Goal: Task Accomplishment & Management: Manage account settings

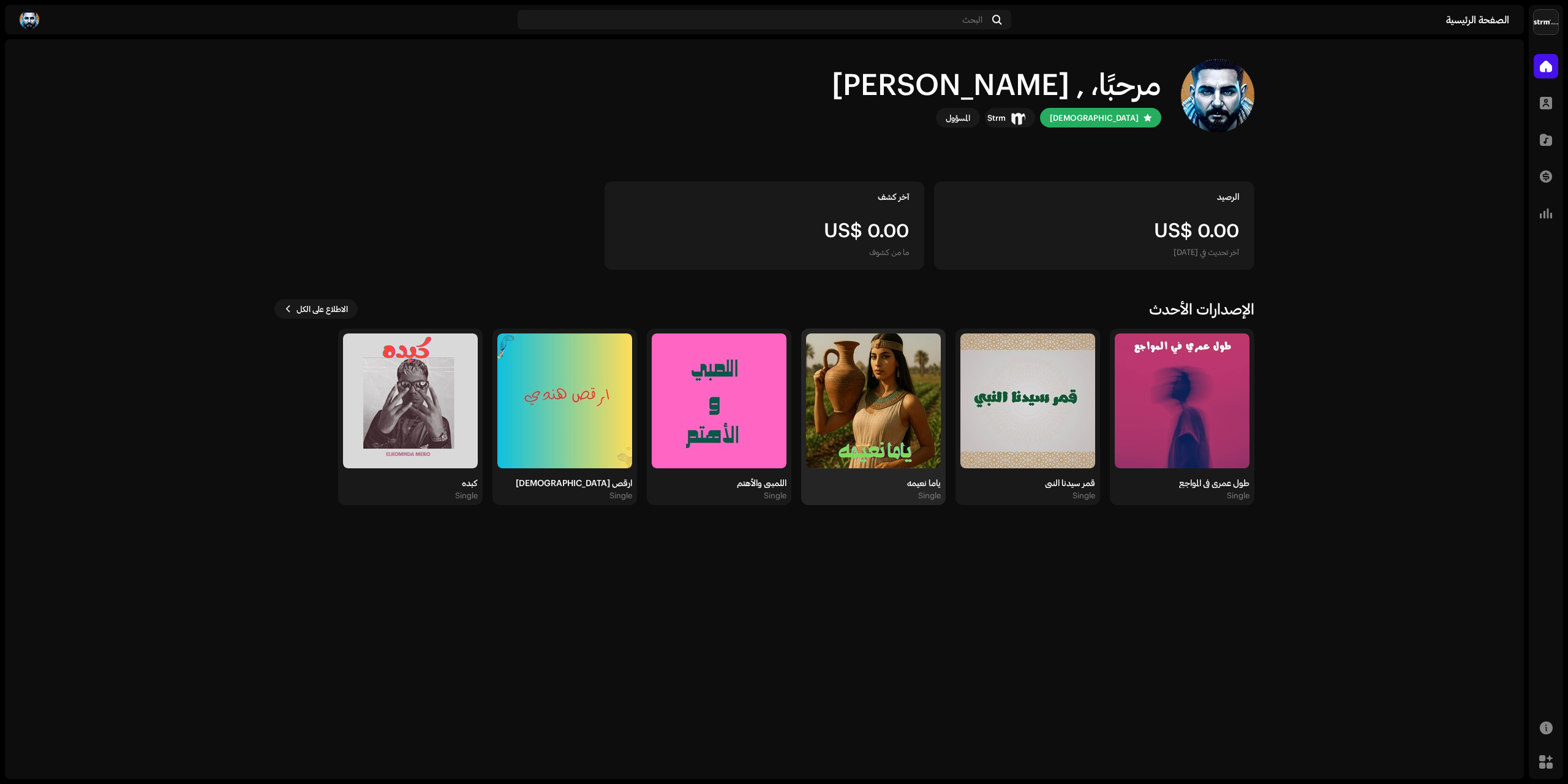
click at [890, 399] on img at bounding box center [873, 401] width 135 height 135
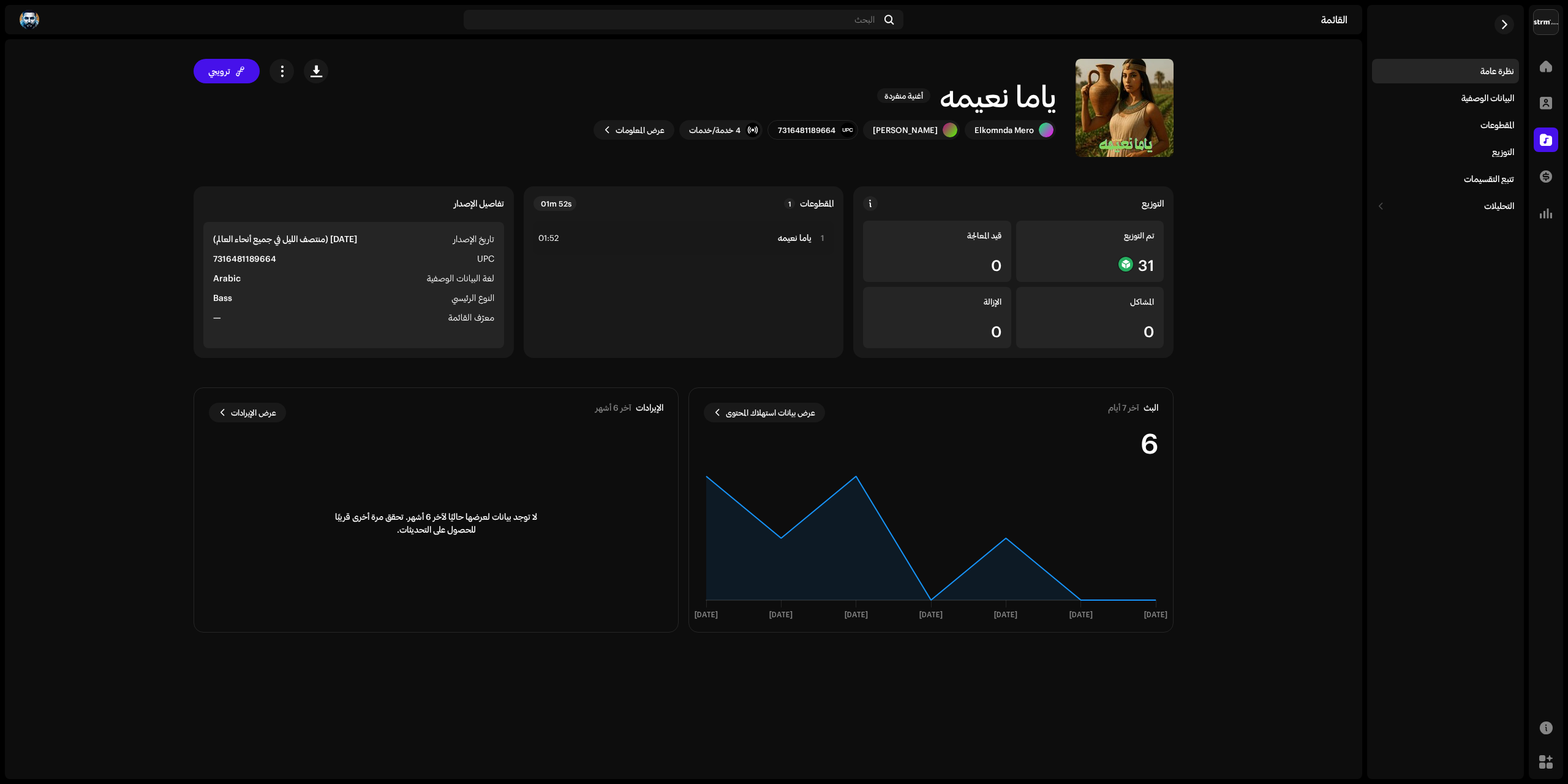
click at [1017, 105] on h1 "ياما نعيمه" at bounding box center [998, 96] width 116 height 39
copy div "[PERSON_NAME]ه أغنية منفردة"
drag, startPoint x: 385, startPoint y: 107, endPoint x: 391, endPoint y: 117, distance: 11.7
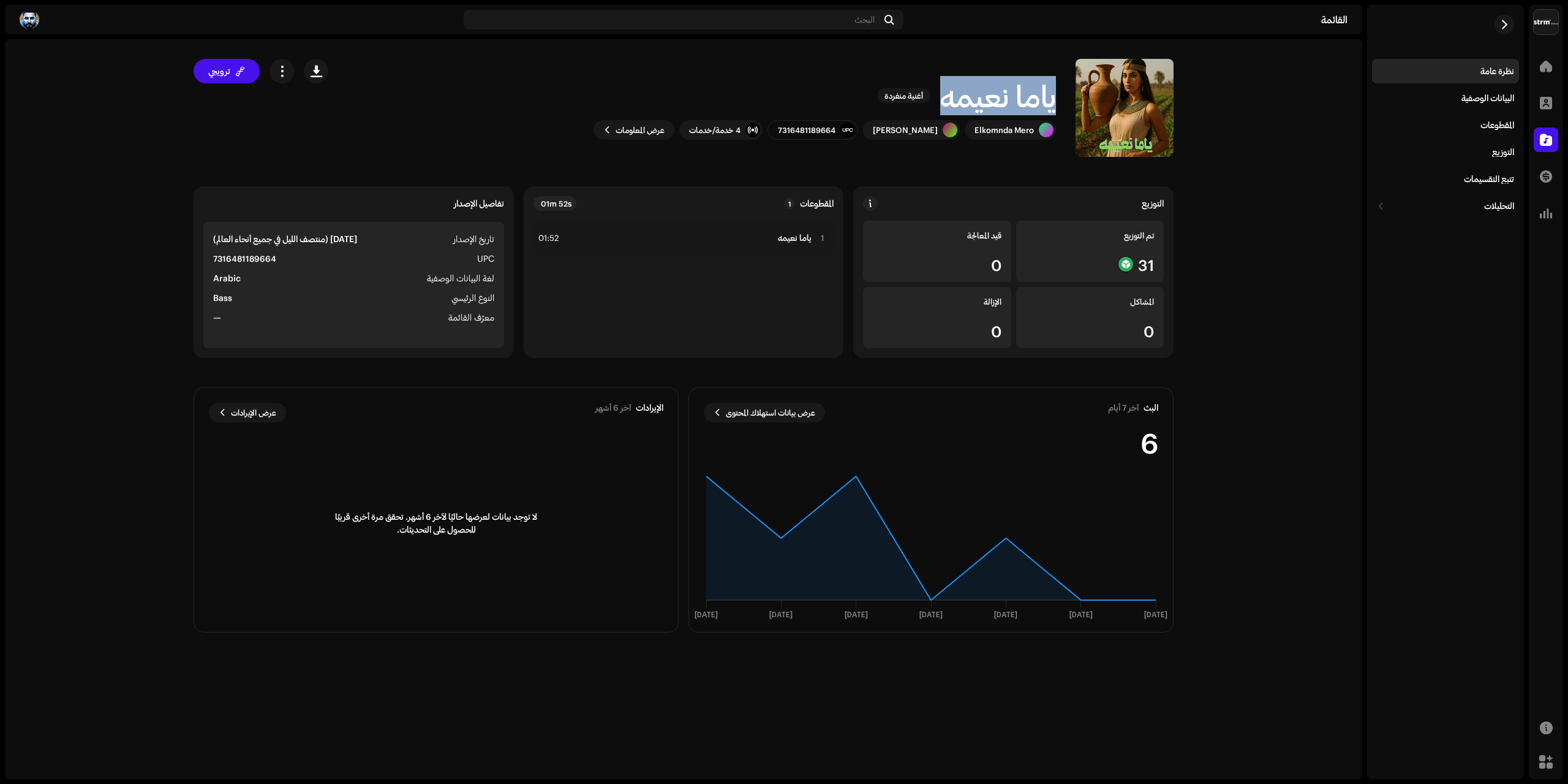
click at [385, 108] on div "[PERSON_NAME]ه أغنية منفردة [PERSON_NAME] 7316481189664 4 خدمة/خدمات عرض المعلو…" at bounding box center [761, 108] width 826 height 98
click at [268, 255] on strong "7316481189664" at bounding box center [245, 258] width 63 height 14
click at [493, 253] on span "UPC" at bounding box center [485, 258] width 17 height 14
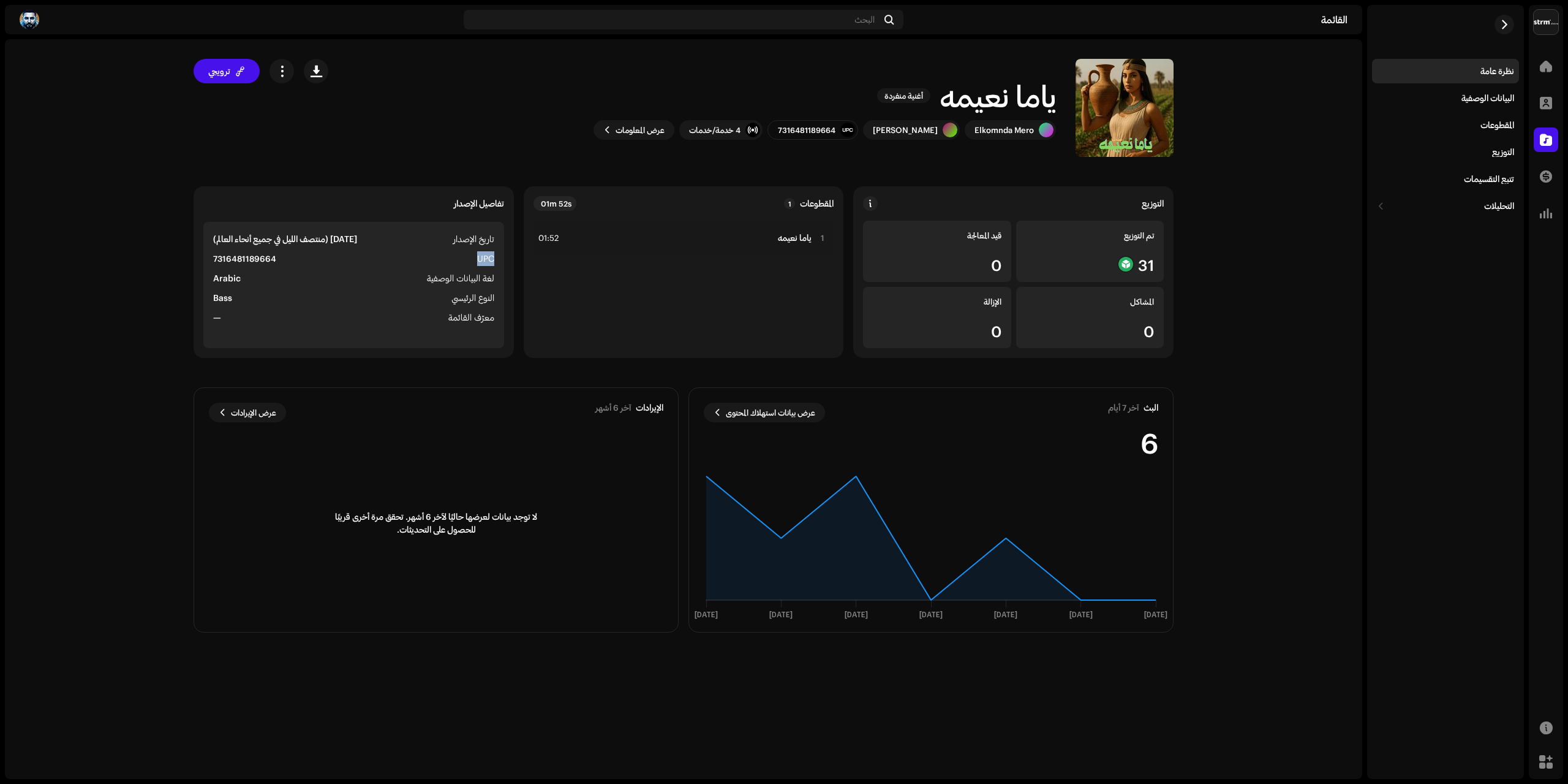
copy span "UPC"
click at [246, 260] on strong "7316481189664" at bounding box center [245, 258] width 63 height 14
copy strong "7316481189664"
click at [425, 116] on div "[PERSON_NAME]ه أغنية منفردة [PERSON_NAME] 7316481189664 4 خدمة/خدمات عرض المعلو…" at bounding box center [761, 108] width 826 height 98
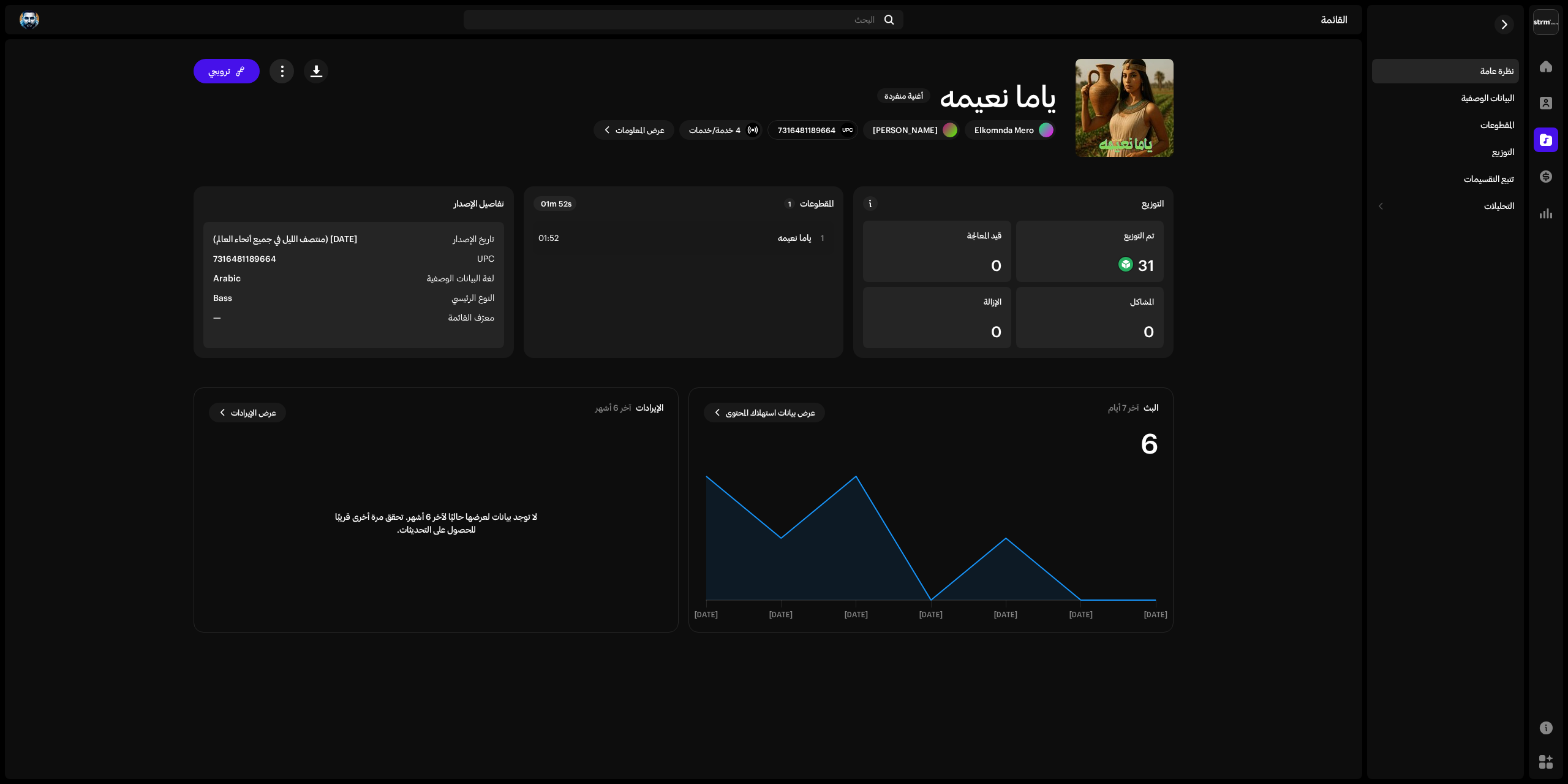
click at [281, 70] on span "button" at bounding box center [282, 71] width 12 height 10
click at [375, 120] on div "تعديل" at bounding box center [326, 125] width 124 height 24
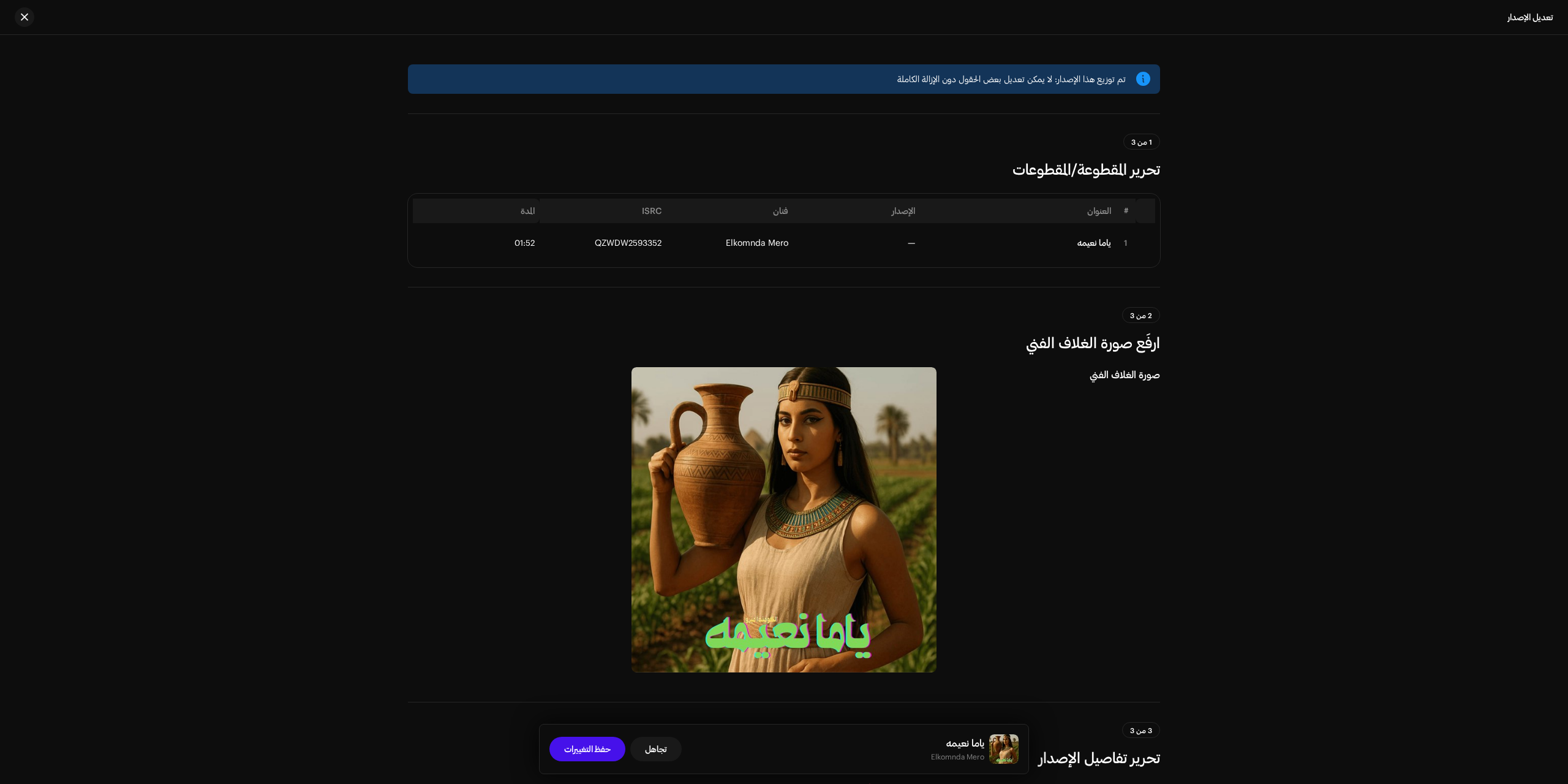
click at [1527, 159] on div "تم توزيع هذا الإصدار: لا يمكن تعديل بعض الحقول دون الإزالة الكاملة 1 من 3 تحرير…" at bounding box center [784, 409] width 1568 height 749
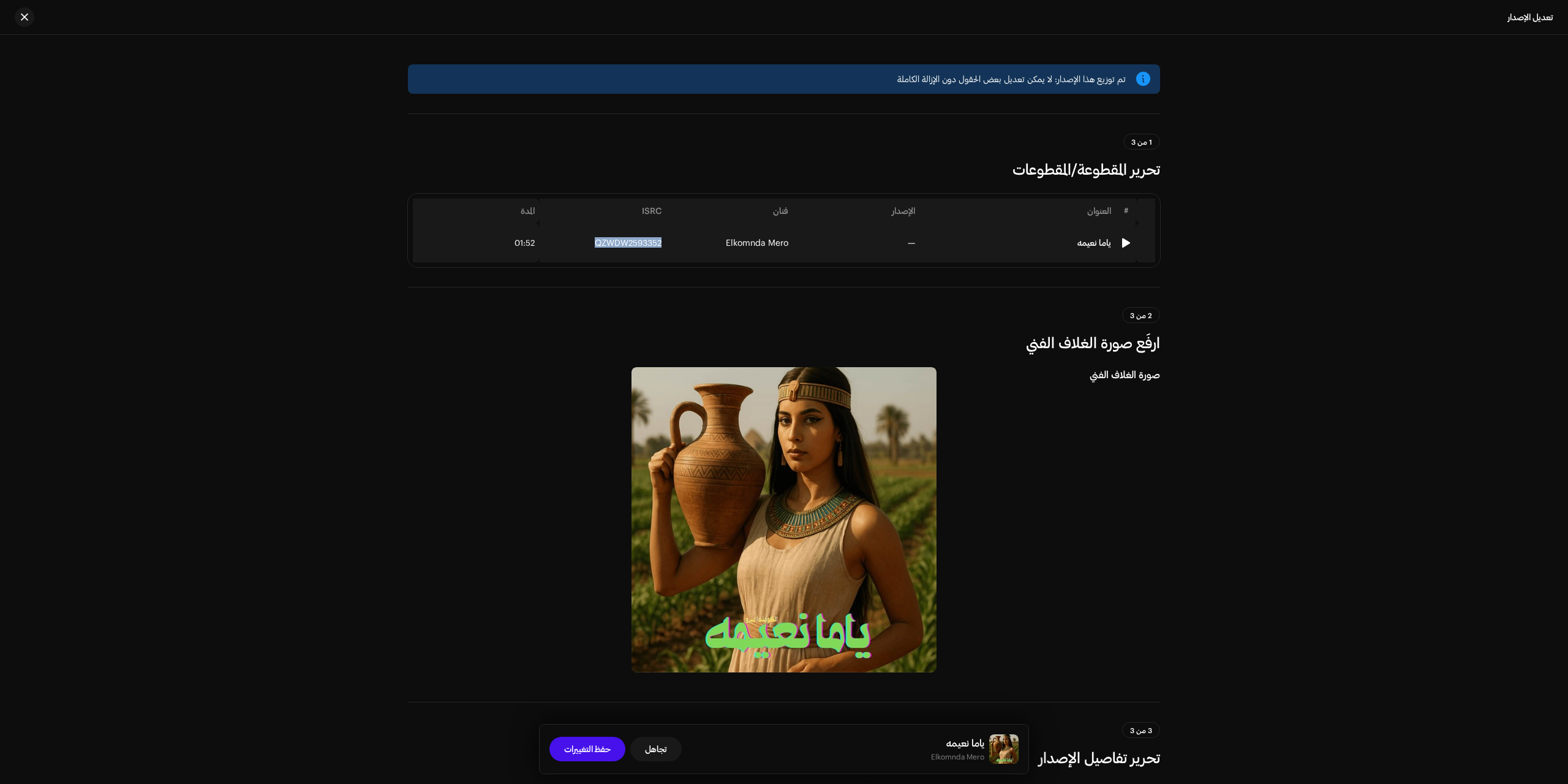
drag, startPoint x: 583, startPoint y: 245, endPoint x: 674, endPoint y: 243, distance: 91.0
click at [674, 243] on tr "1 ياما نعيمه — Elkomnda Mero QZWDW2593352 01:52" at bounding box center [784, 243] width 742 height 39
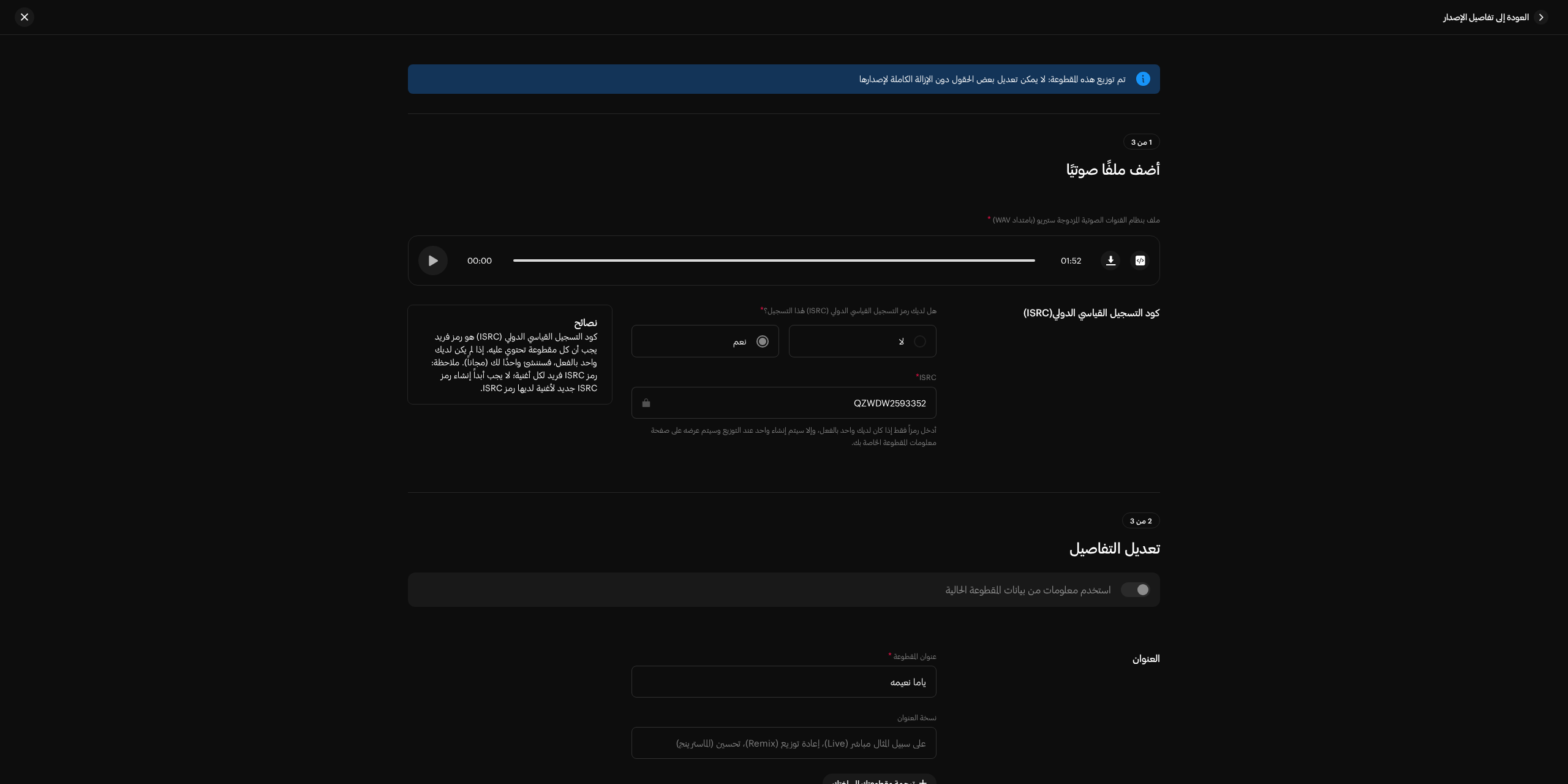
drag, startPoint x: 918, startPoint y: 407, endPoint x: 1005, endPoint y: 407, distance: 87.0
click at [986, 407] on div "كود التسجيل القياسي الدولي(ISRC) هل لديك رمز التسجيل القياسي الدولي (ISRC) لهذا…" at bounding box center [784, 383] width 752 height 158
click at [1374, 423] on div "تم توزيع هذه المقطوعة: لا يمكن تعديل بعض الحقول دون الإزالة الكاملة لإصدارها 1 …" at bounding box center [784, 409] width 1568 height 749
drag, startPoint x: 1410, startPoint y: 362, endPoint x: 1403, endPoint y: 364, distance: 7.3
click at [1410, 362] on div "تم توزيع هذه المقطوعة: لا يمكن تعديل بعض الحقول دون الإزالة الكاملة لإصدارها 1 …" at bounding box center [784, 409] width 1568 height 749
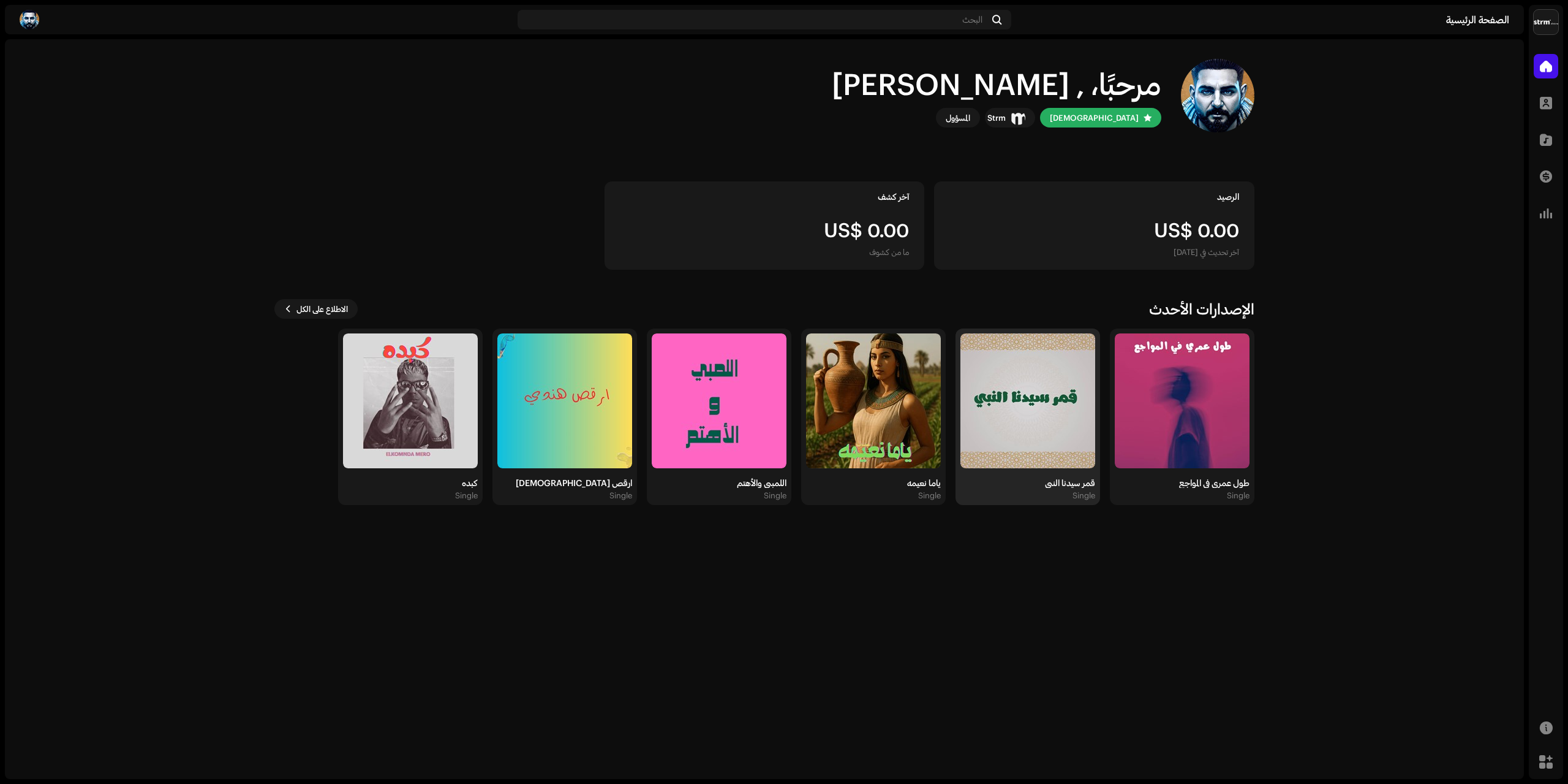
click at [1034, 423] on img at bounding box center [1028, 401] width 135 height 135
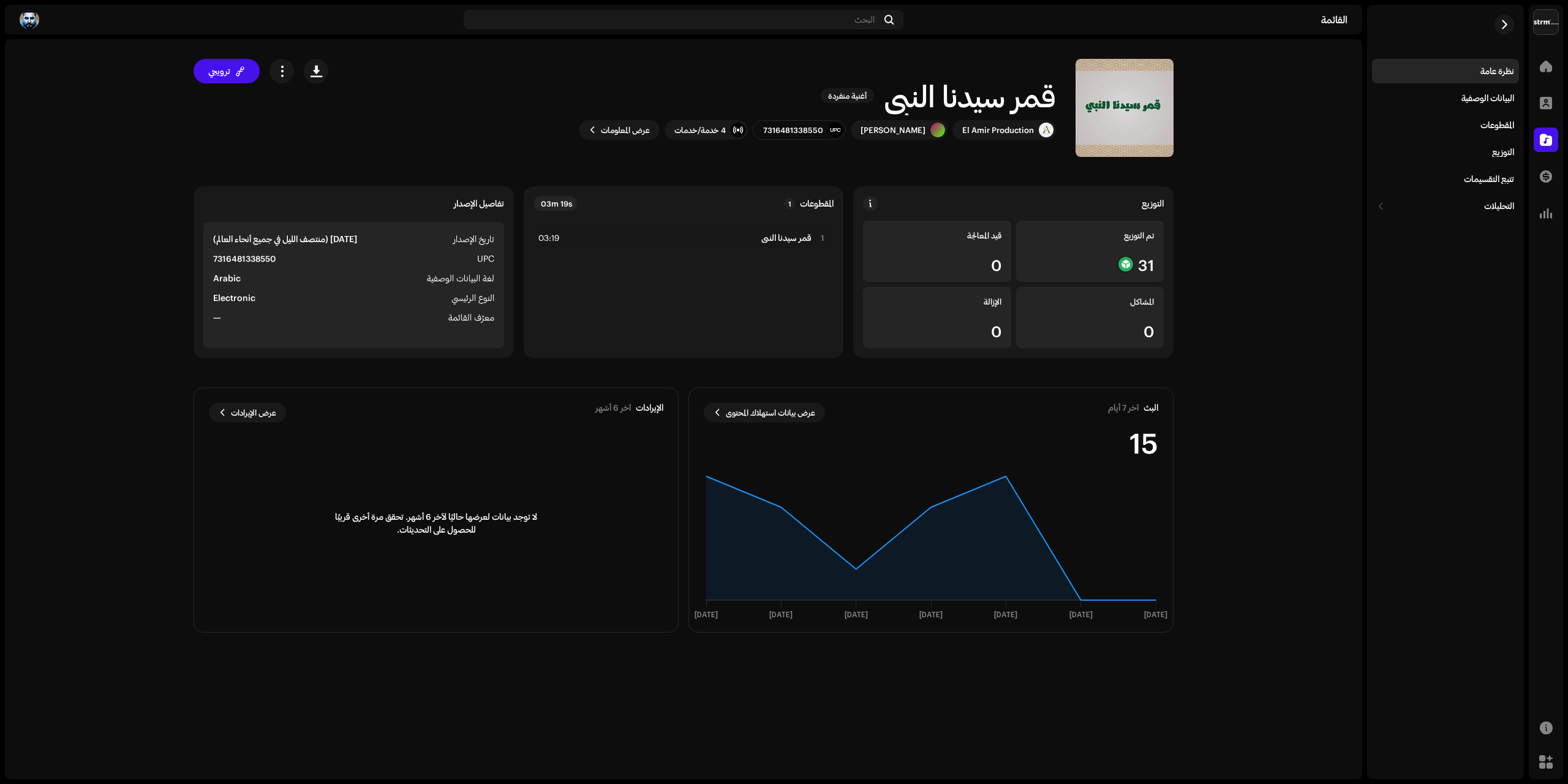
click at [990, 101] on h1 "قمر سيدنا النبي" at bounding box center [969, 96] width 172 height 39
copy div "قمر سيدنا النبي أغنية منفردة"
click at [256, 262] on strong "7316481338550" at bounding box center [245, 258] width 63 height 14
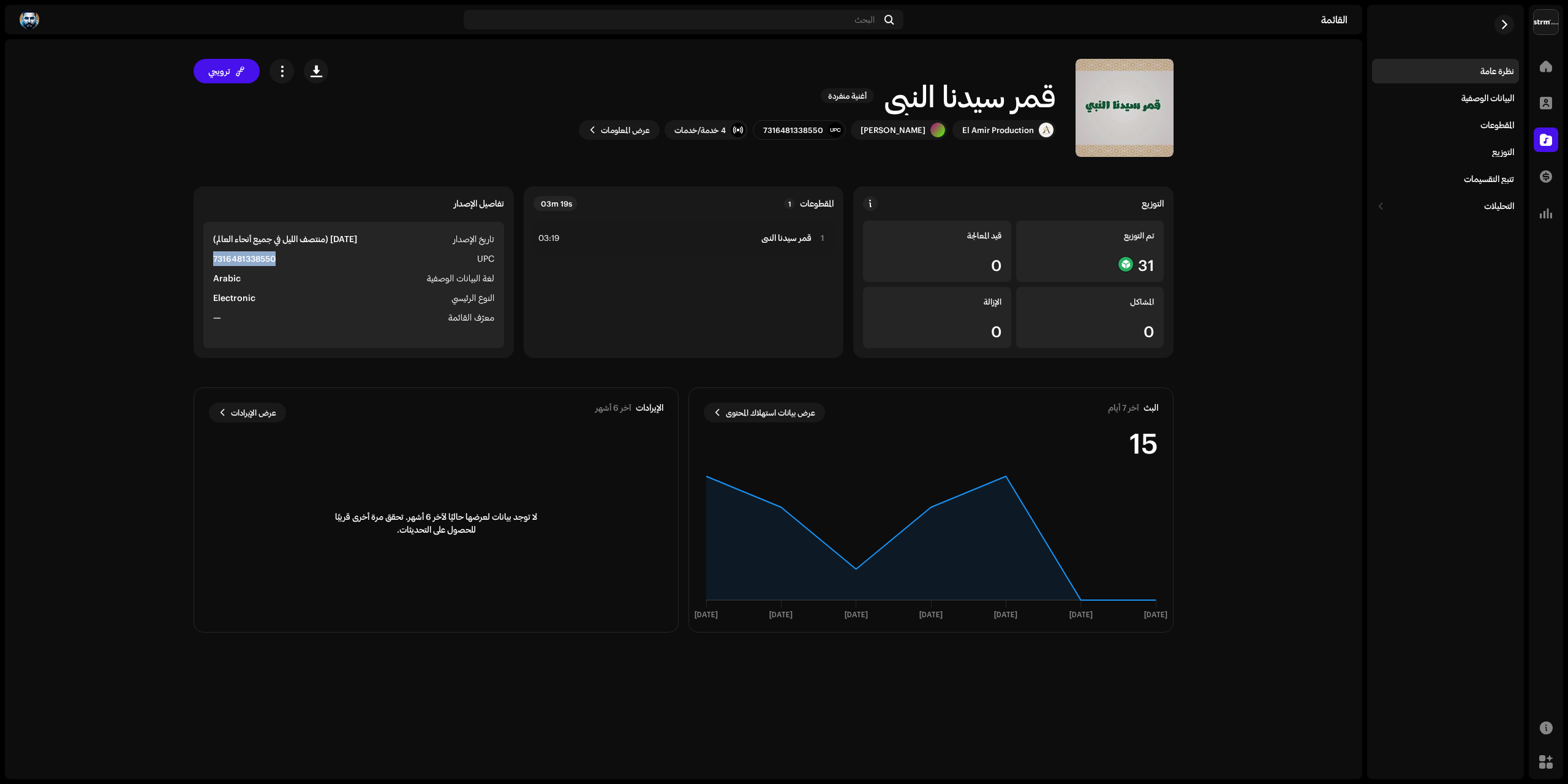
click at [256, 262] on strong "7316481338550" at bounding box center [245, 258] width 63 height 14
click at [489, 253] on span "UPC" at bounding box center [485, 258] width 17 height 14
copy span "UPC"
click at [267, 261] on strong "7316481338550" at bounding box center [245, 258] width 63 height 14
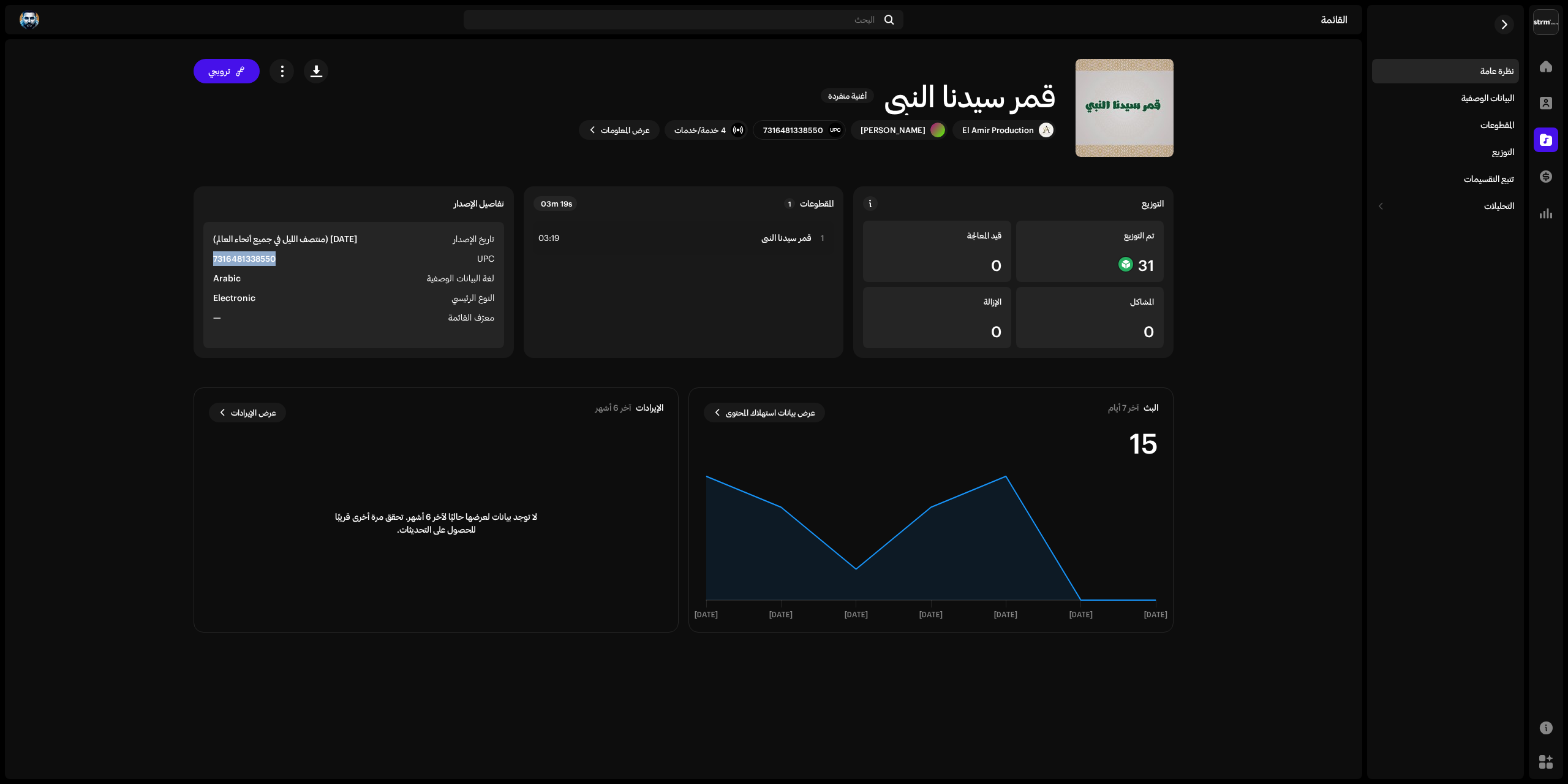
click at [267, 261] on strong "7316481338550" at bounding box center [245, 258] width 63 height 14
copy strong "7316481338550"
click at [365, 134] on div "قمر سيدنا النبي أغنية منفردة El Amir Production [PERSON_NAME] 7316481338550 4 خ…" at bounding box center [761, 108] width 826 height 98
click at [287, 75] on button "button" at bounding box center [281, 71] width 24 height 24
click at [362, 123] on div "تعديل" at bounding box center [326, 125] width 114 height 10
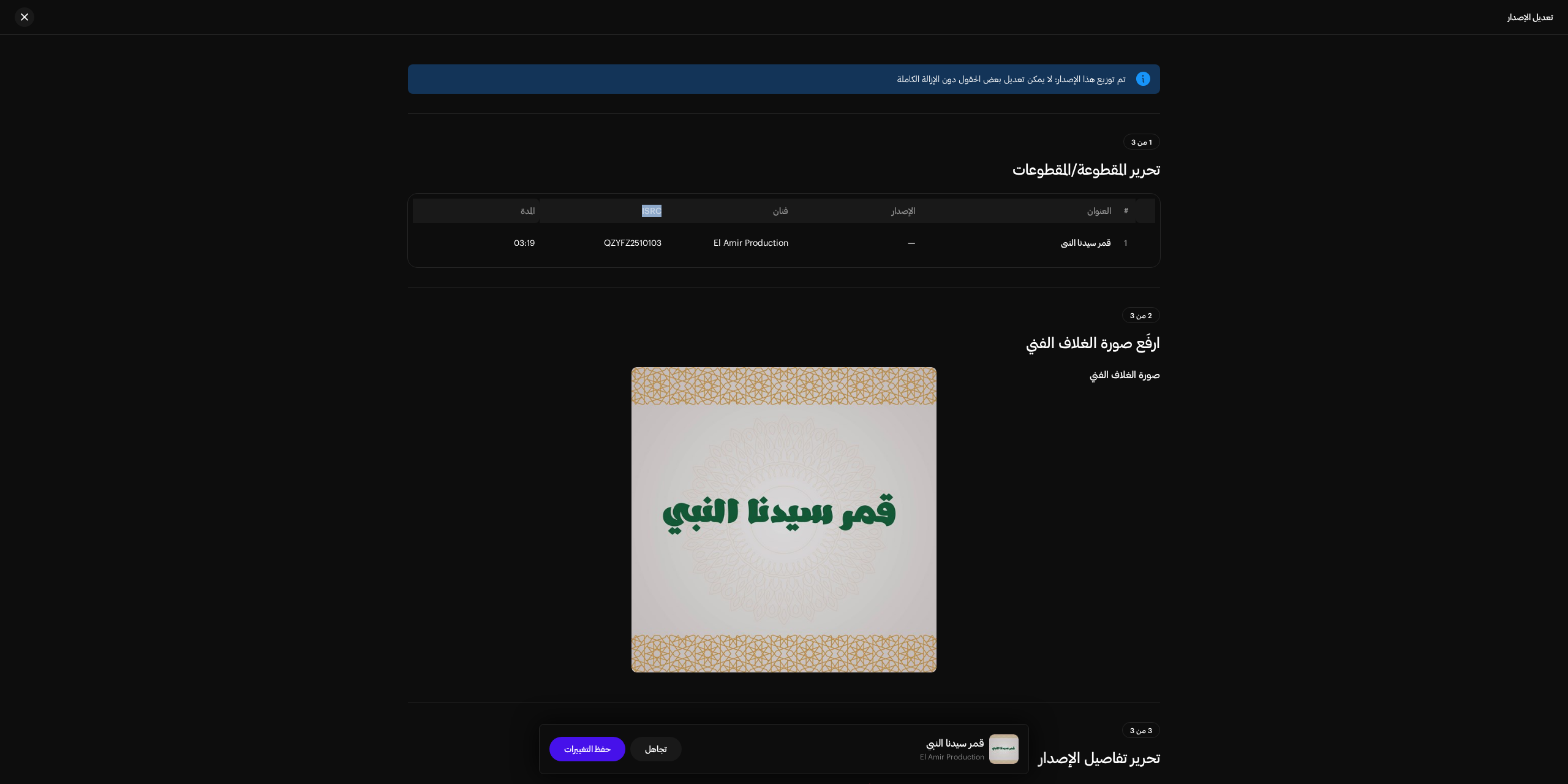
drag, startPoint x: 627, startPoint y: 209, endPoint x: 667, endPoint y: 215, distance: 40.4
click at [667, 215] on th "ISRC" at bounding box center [603, 210] width 127 height 24
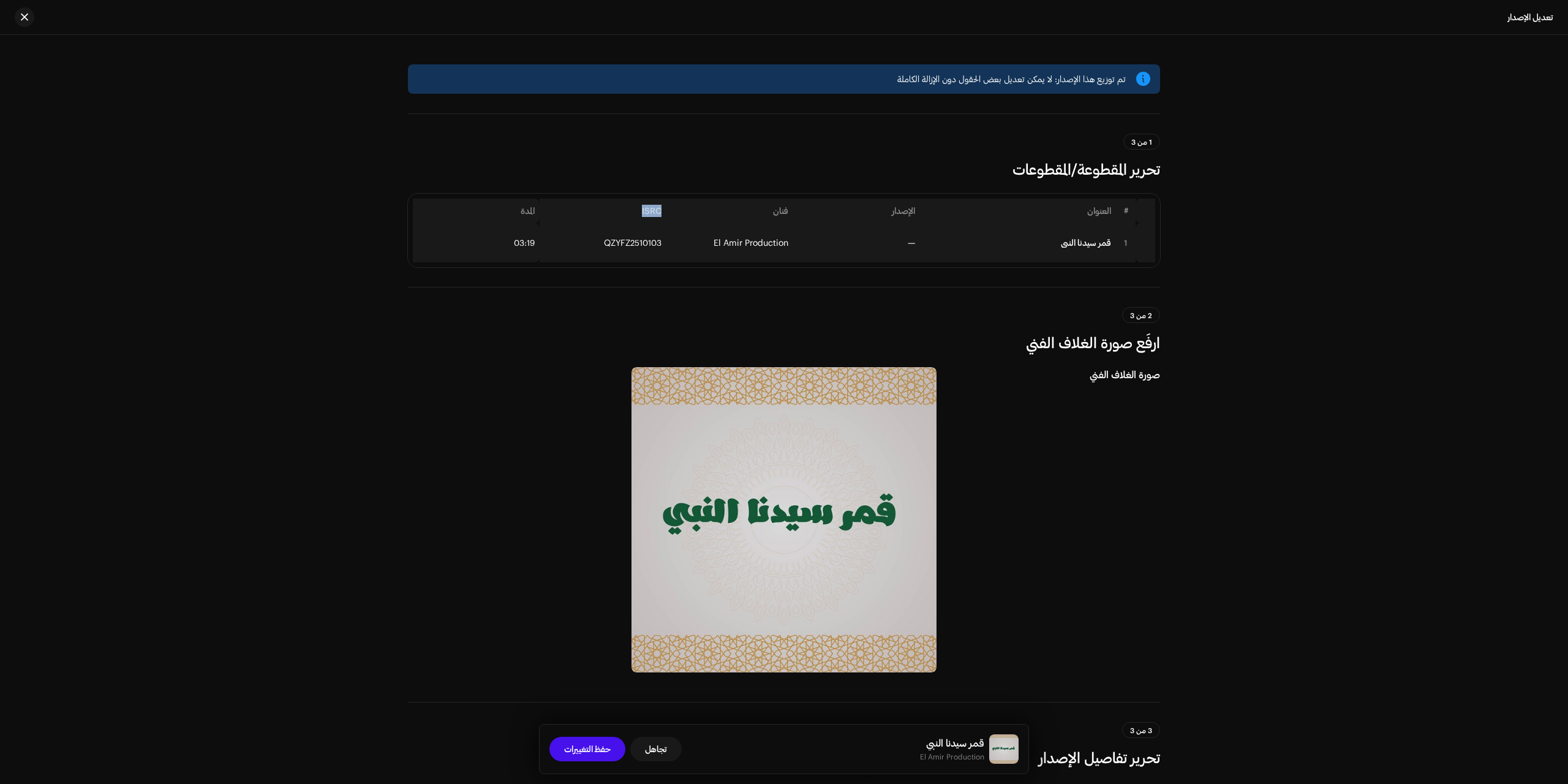
copy th "ISRC"
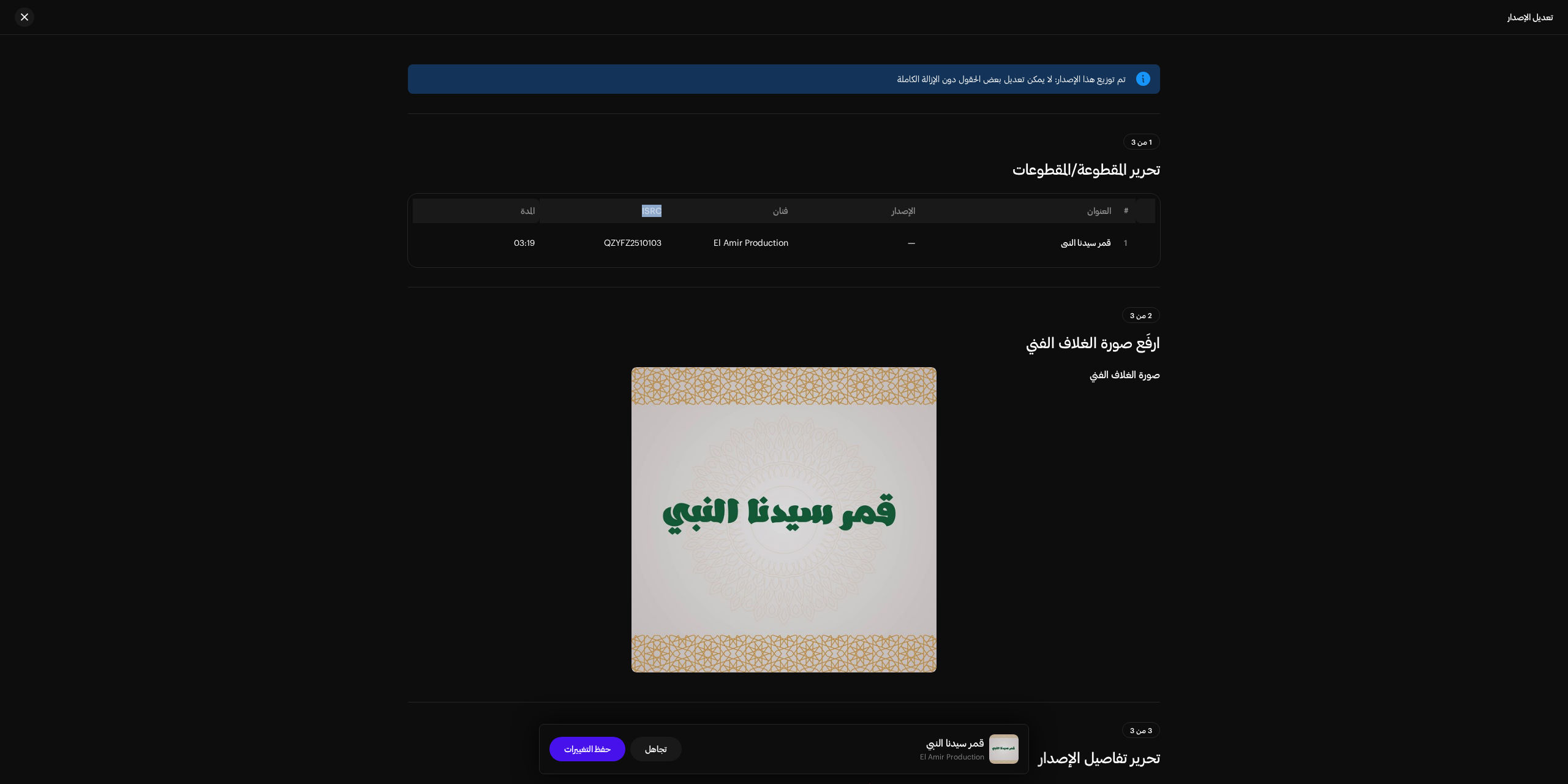
click at [1477, 278] on div "تم توزيع هذا الإصدار: لا يمكن تعديل بعض الحقول دون الإزالة الكاملة 1 من 3 تحرير…" at bounding box center [784, 409] width 1568 height 749
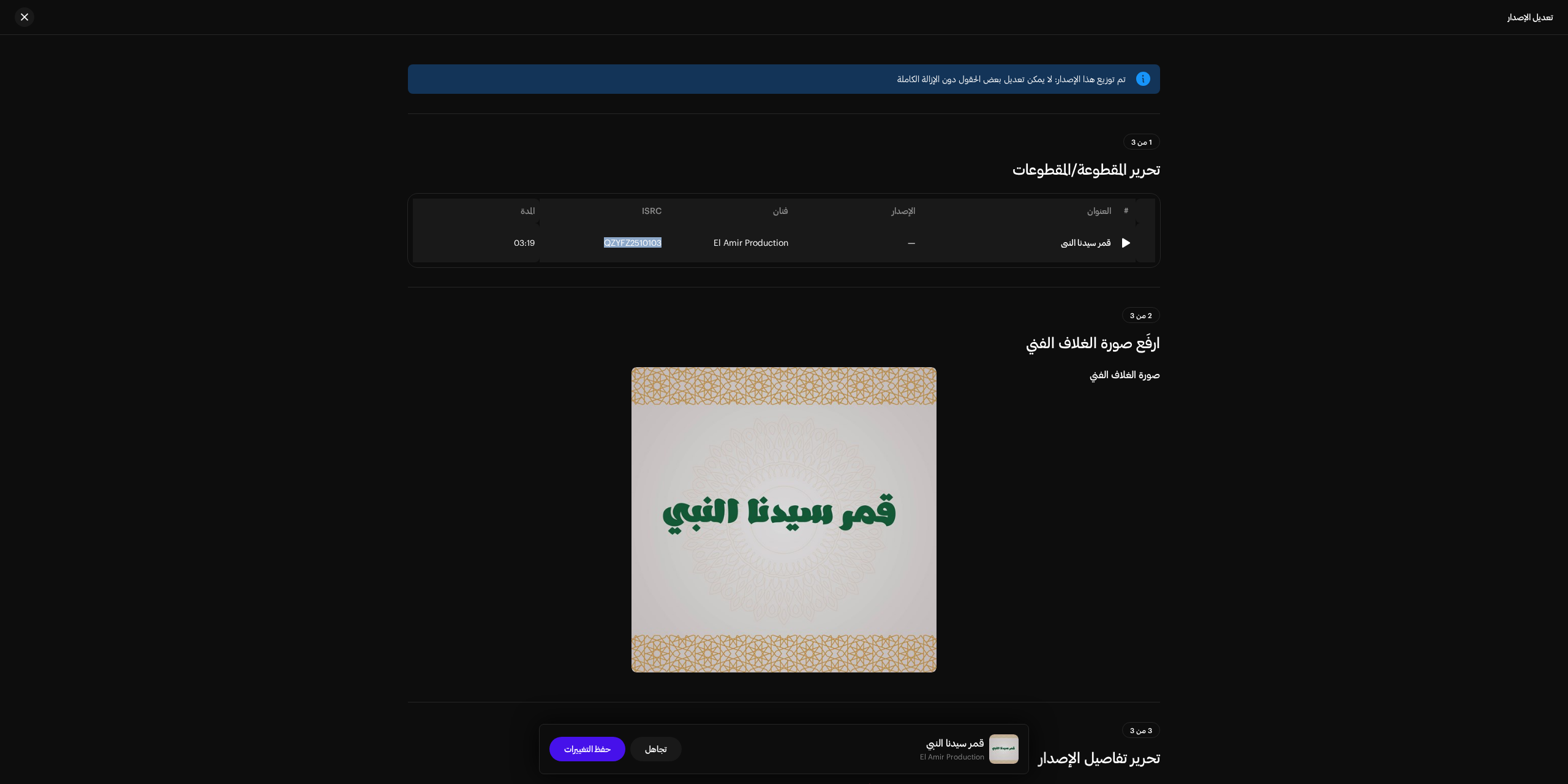
drag, startPoint x: 591, startPoint y: 251, endPoint x: 684, endPoint y: 255, distance: 93.1
click at [684, 255] on tr "1 قمر سيدنا النبي — El Amir Production QZYFZ2510103 03:19" at bounding box center [784, 243] width 742 height 39
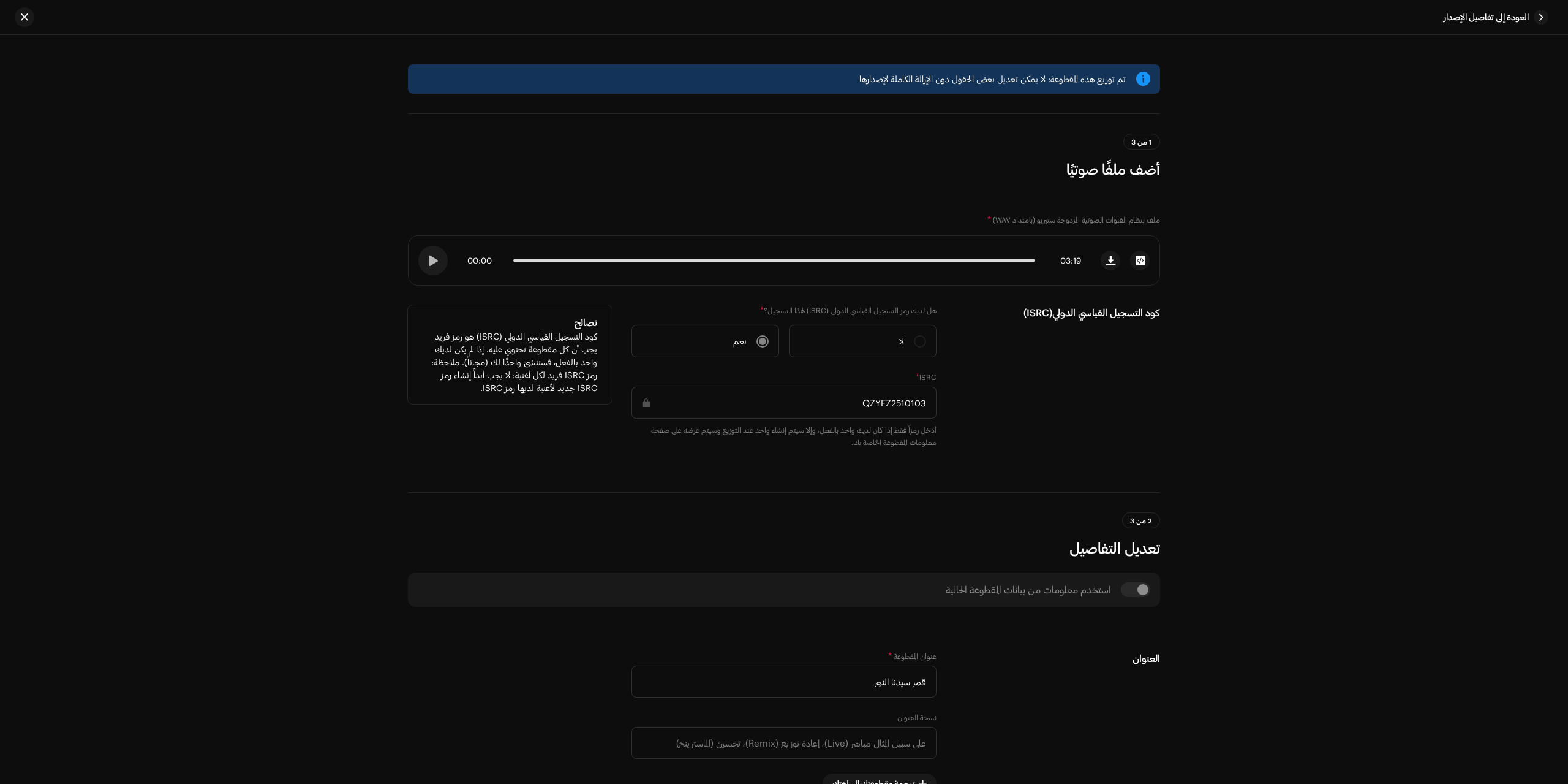
drag, startPoint x: 845, startPoint y: 399, endPoint x: 963, endPoint y: 425, distance: 120.8
click at [963, 425] on div "كود التسجيل القياسي الدولي(ISRC) هل لديك رمز التسجيل القياسي الدولي (ISRC) لهذا…" at bounding box center [784, 383] width 752 height 158
click at [1484, 435] on div "تم توزيع هذه المقطوعة: لا يمكن تعديل بعض الحقول دون الإزالة الكاملة لإصدارها 1 …" at bounding box center [784, 409] width 1568 height 749
click at [834, 393] on input "QZYFZ2510103" at bounding box center [784, 402] width 305 height 32
drag, startPoint x: 834, startPoint y: 393, endPoint x: 821, endPoint y: 421, distance: 30.9
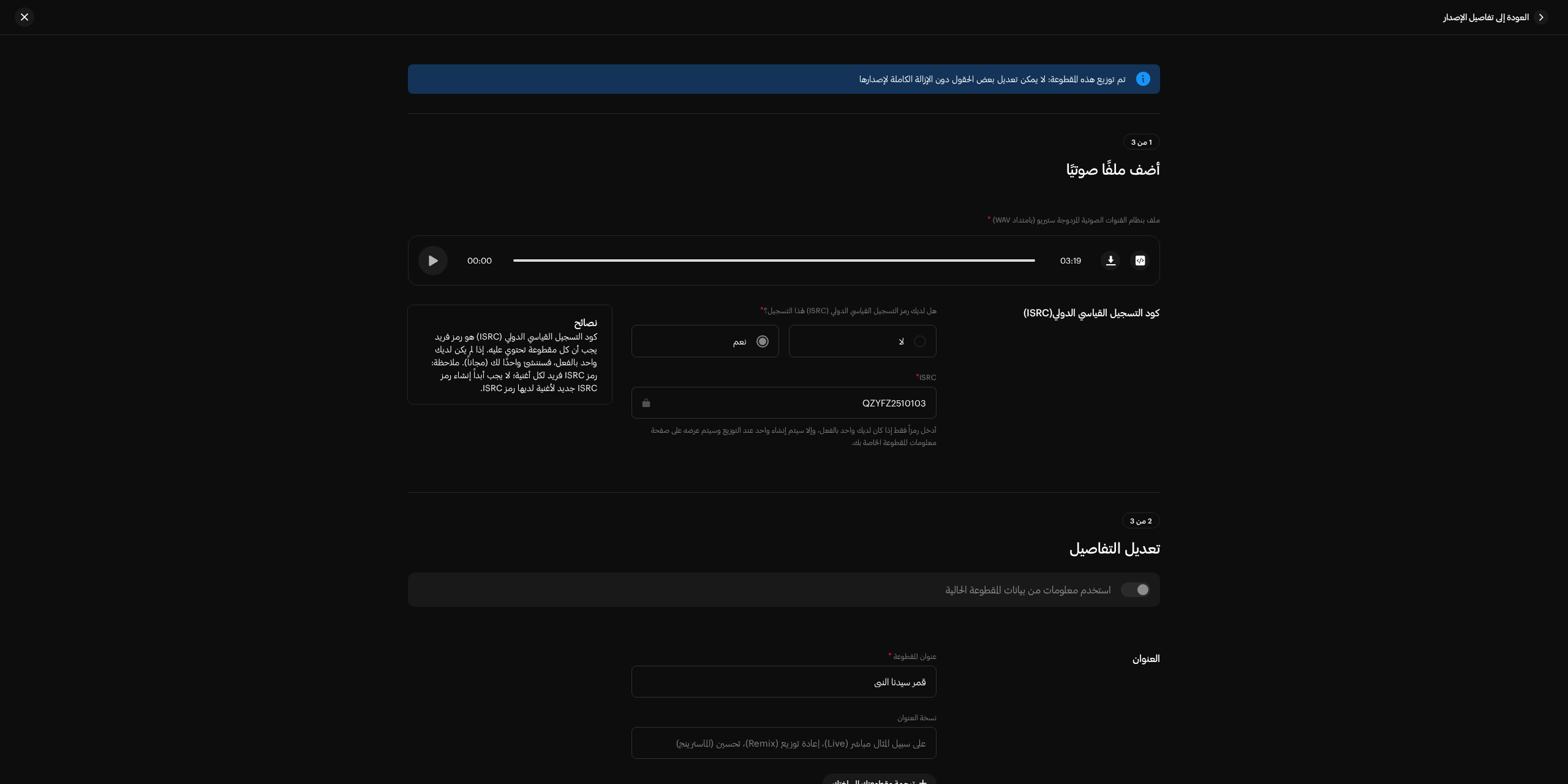
click at [834, 394] on input "QZYFZ2510103" at bounding box center [784, 402] width 305 height 32
click at [821, 421] on div "ISRC * QZYFZ2510103 أدخل رمزاً فقط إذا كان لديك واحد بالفعل، وإلا سيتم إنشاء وا…" at bounding box center [784, 410] width 305 height 76
click at [830, 417] on input "QZYFZ2510103" at bounding box center [784, 402] width 305 height 32
click at [827, 414] on input "QZYFZ2510103" at bounding box center [784, 402] width 305 height 32
click at [824, 400] on input "QZYFZ2510103" at bounding box center [784, 402] width 305 height 32
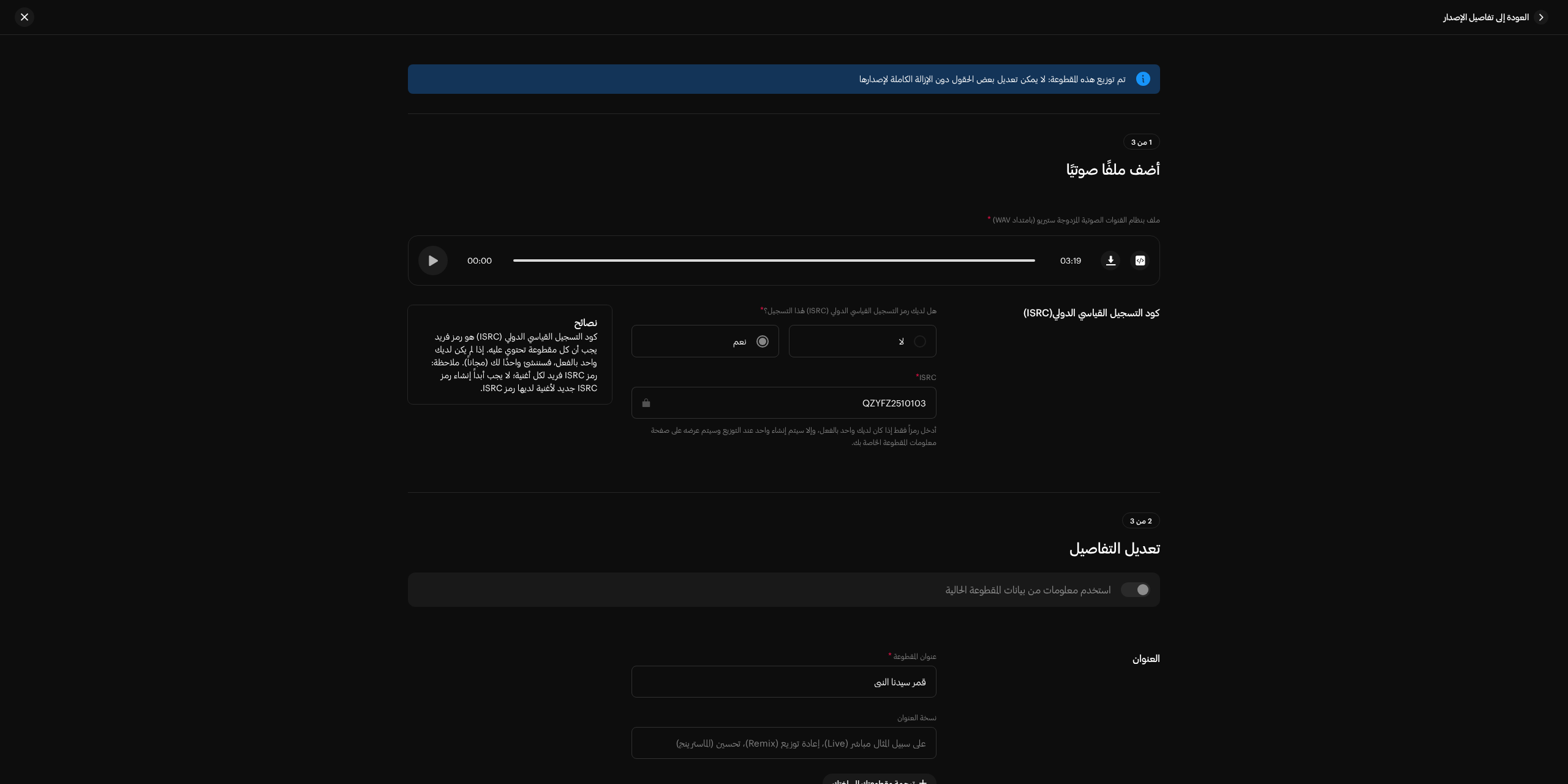
click at [824, 400] on input "QZYFZ2510103" at bounding box center [784, 402] width 305 height 32
